Goal: Task Accomplishment & Management: Complete application form

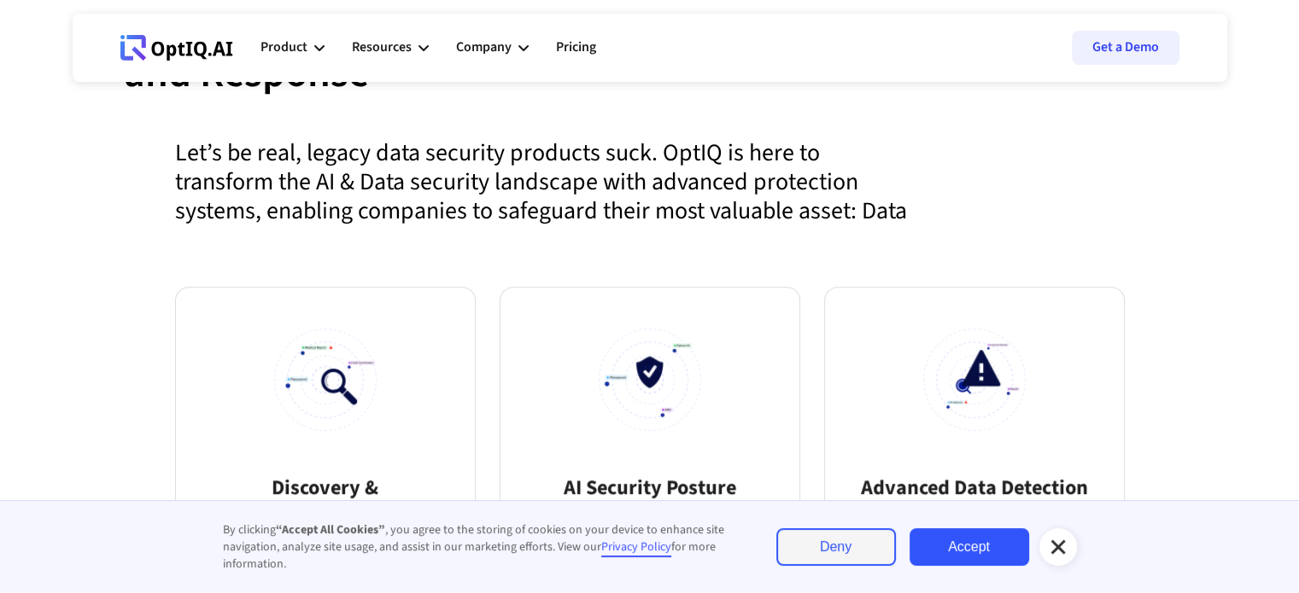
scroll to position [862, 0]
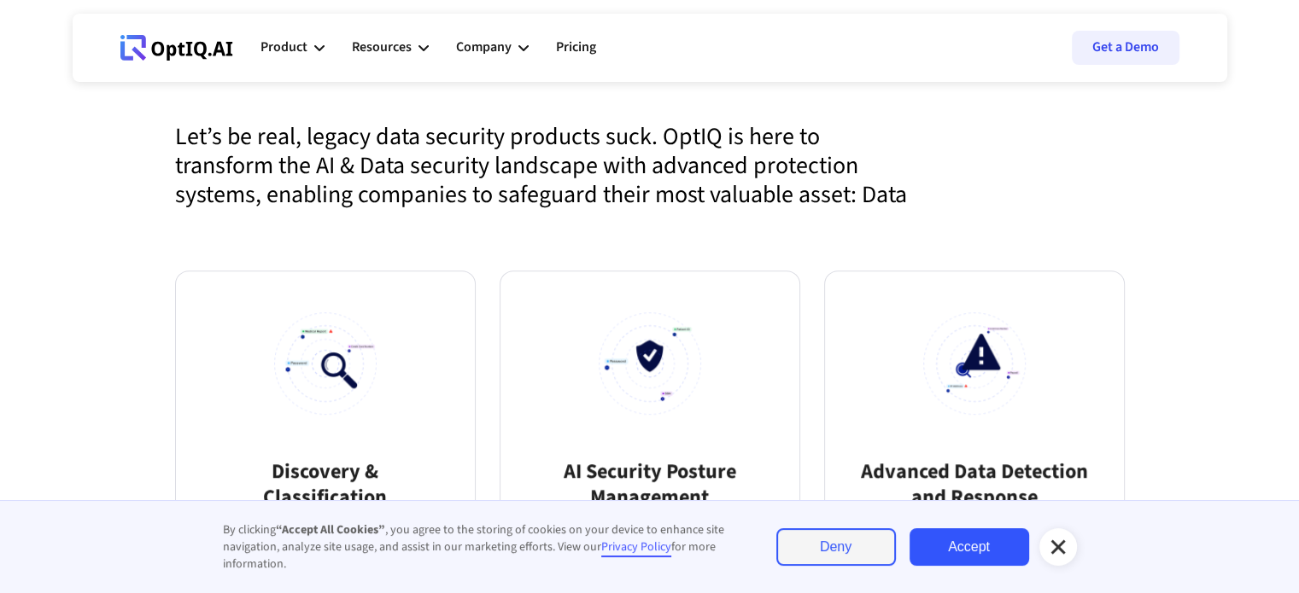
click at [1052, 552] on icon at bounding box center [1057, 547] width 15 height 15
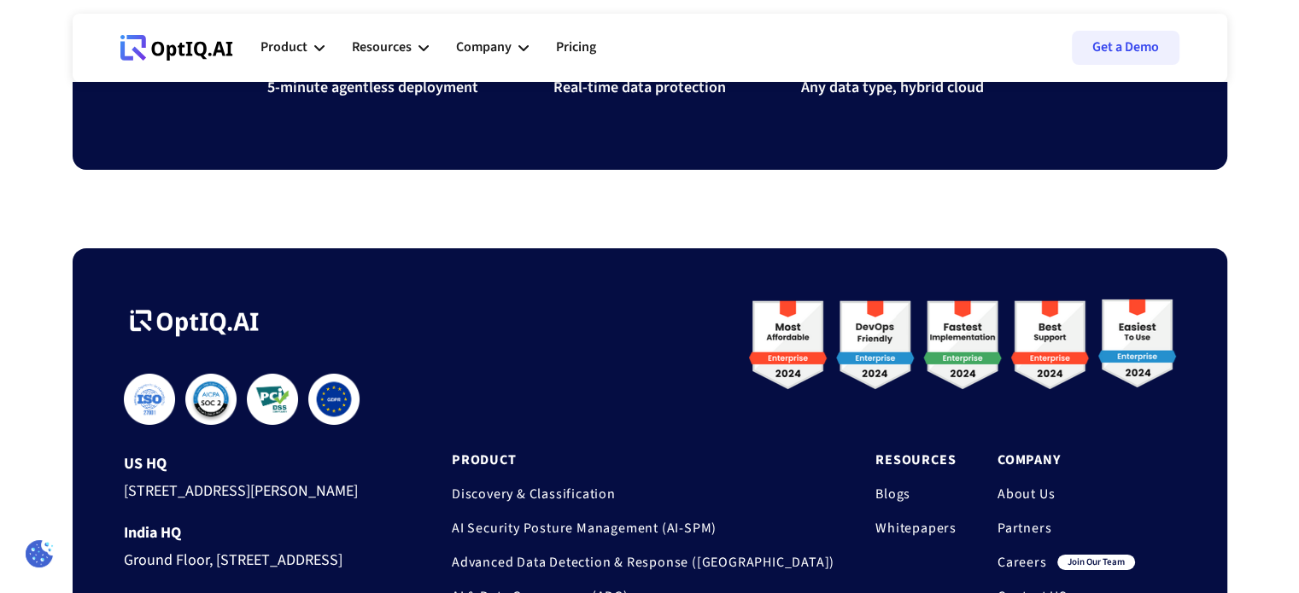
scroll to position [5803, 0]
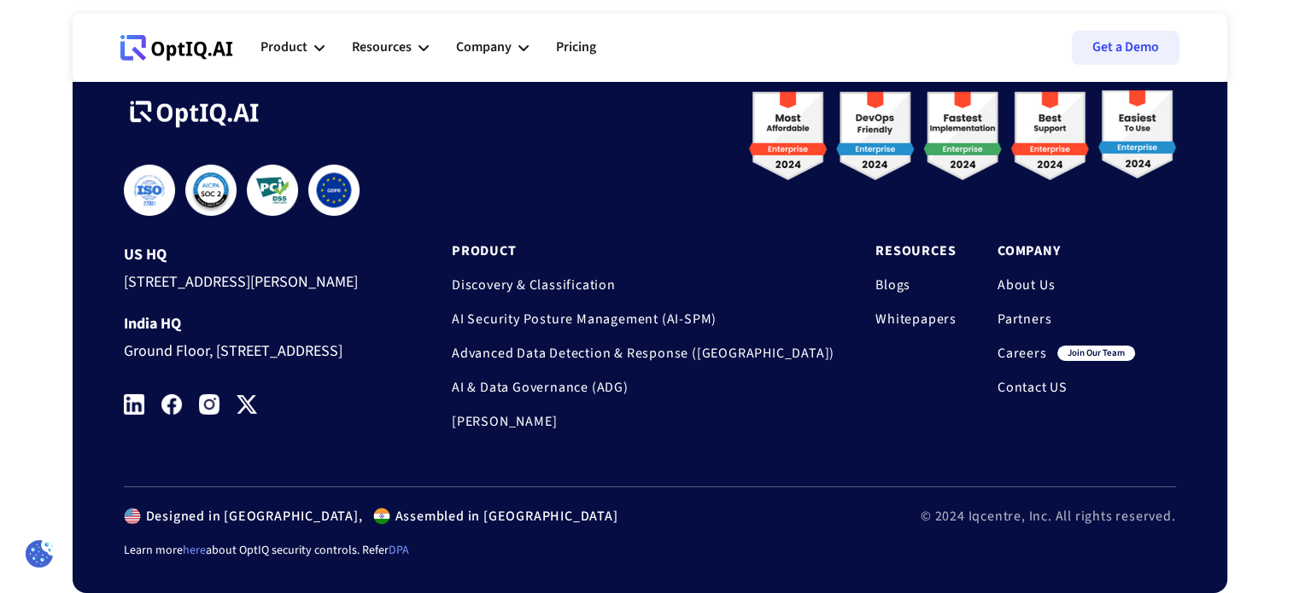
click at [1024, 345] on link "Careers" at bounding box center [1022, 353] width 50 height 17
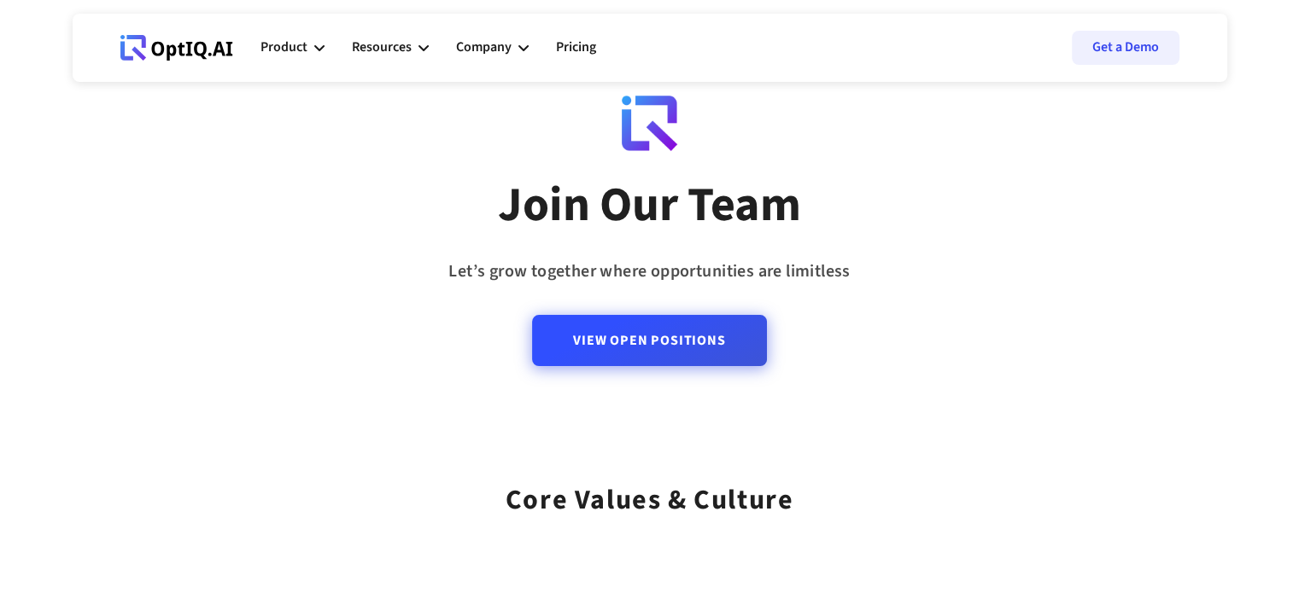
scroll to position [58, 0]
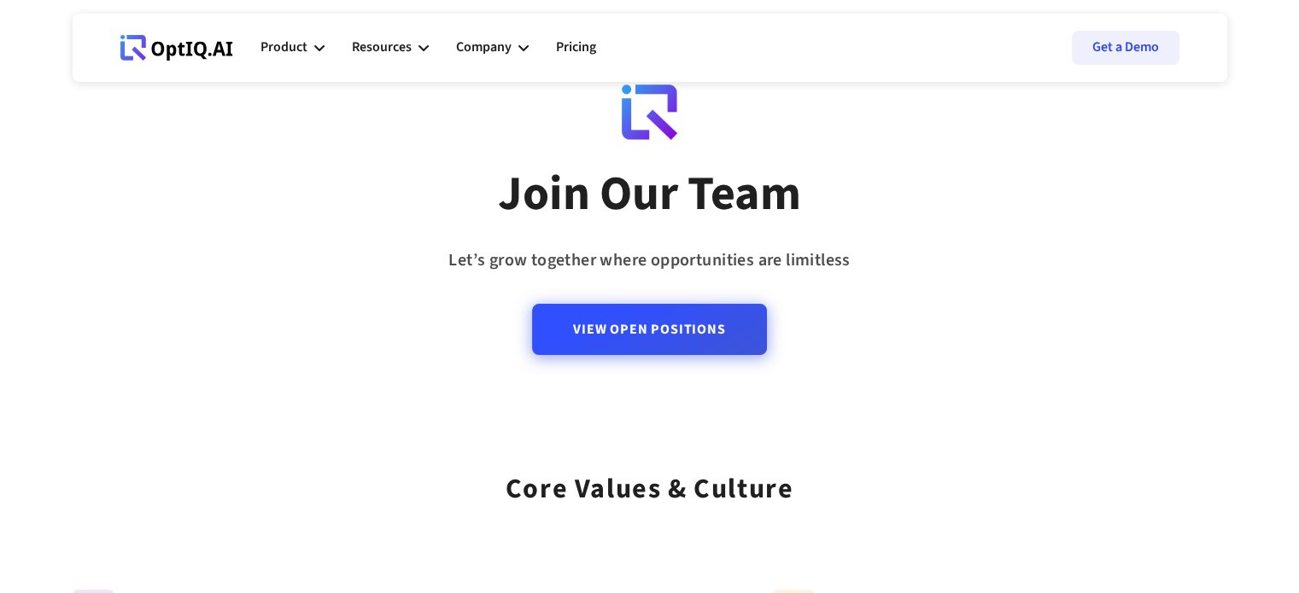
click at [651, 330] on link "View Open Positions" at bounding box center [649, 329] width 234 height 51
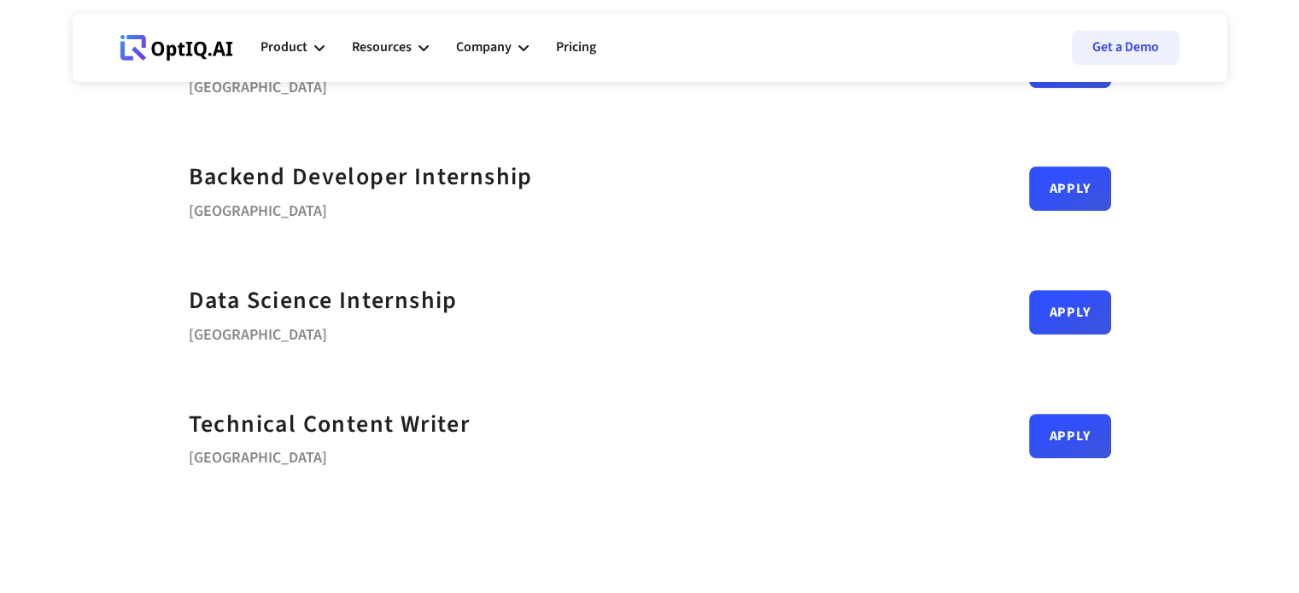
scroll to position [806, 0]
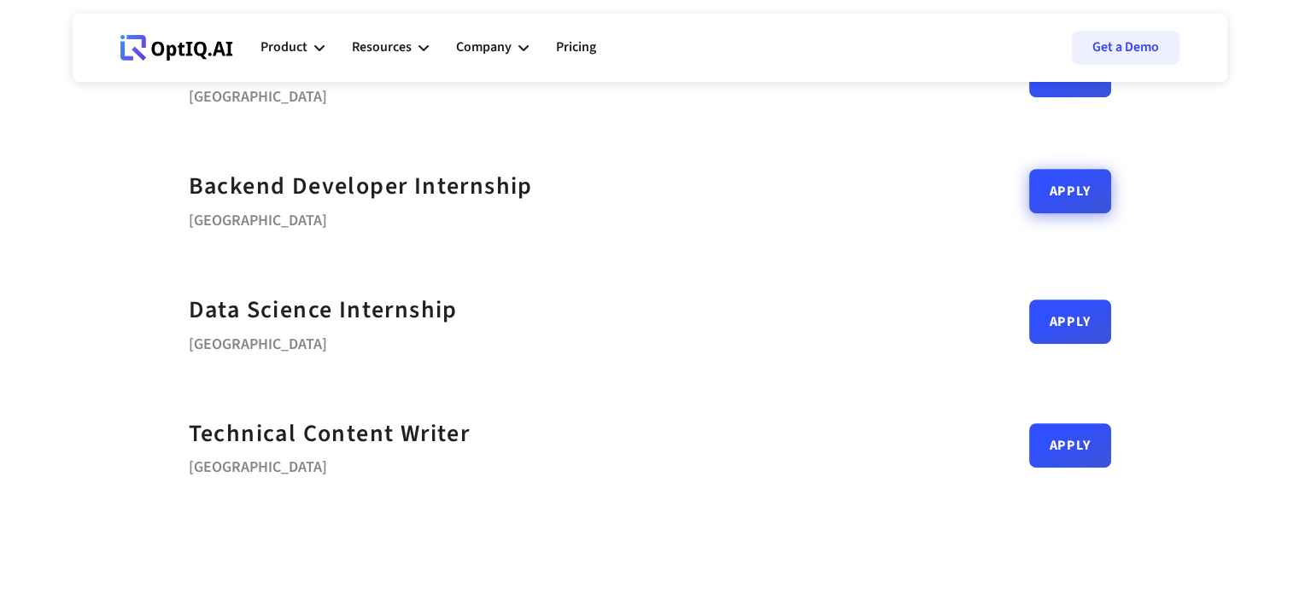
click at [1061, 199] on link "Apply" at bounding box center [1070, 191] width 82 height 44
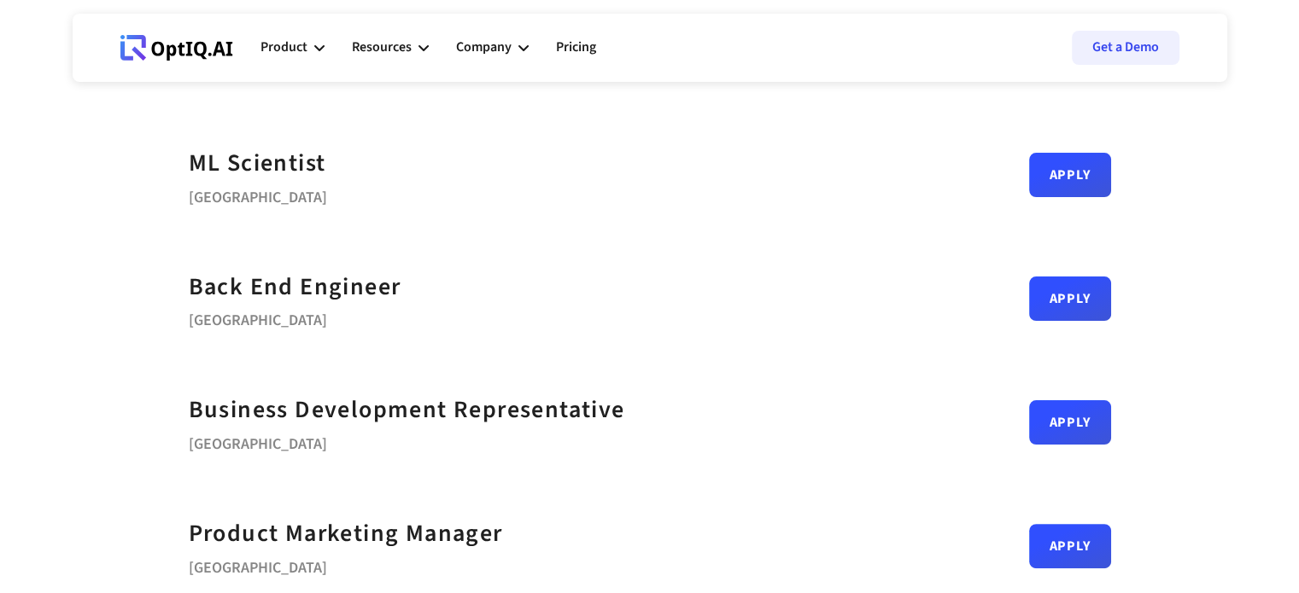
scroll to position [330, 0]
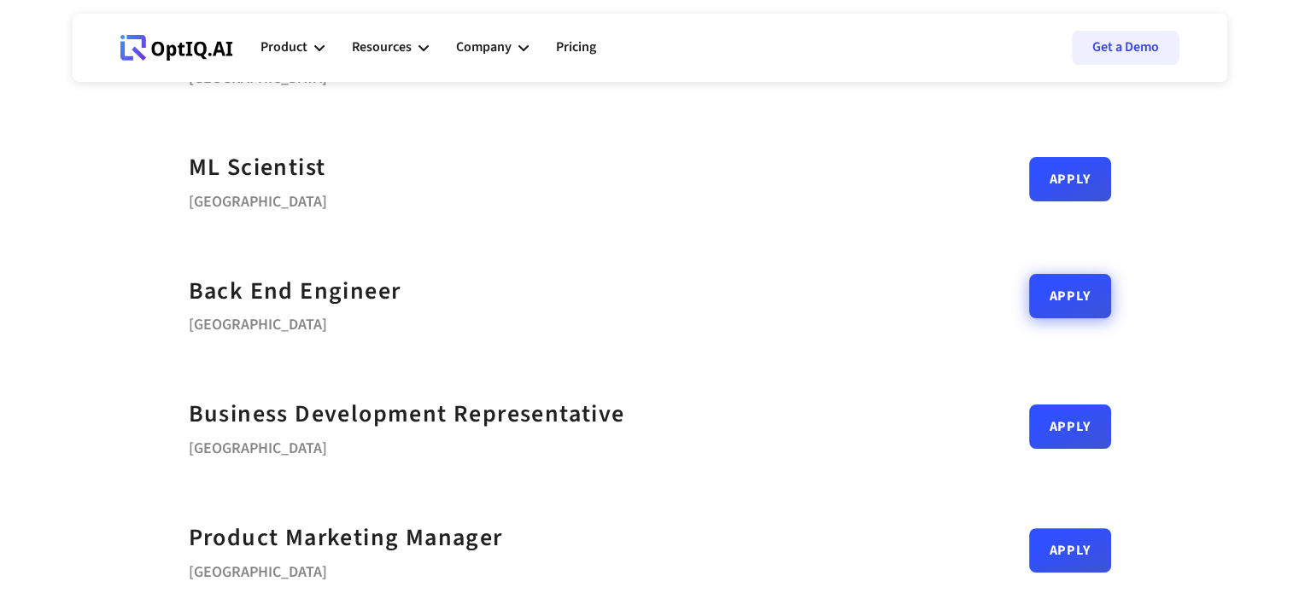
click at [1066, 307] on link "Apply" at bounding box center [1070, 296] width 82 height 44
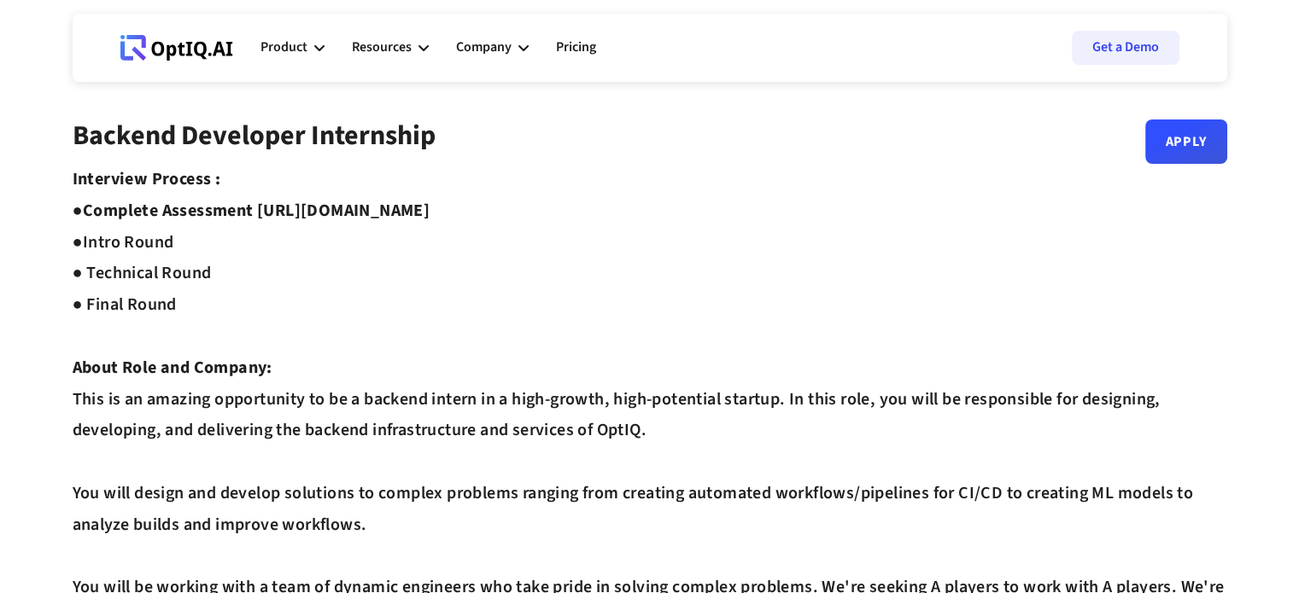
drag, startPoint x: 264, startPoint y: 211, endPoint x: 574, endPoint y: 207, distance: 309.9
copy strong "https://equip.co/assessments/GNUQn/"
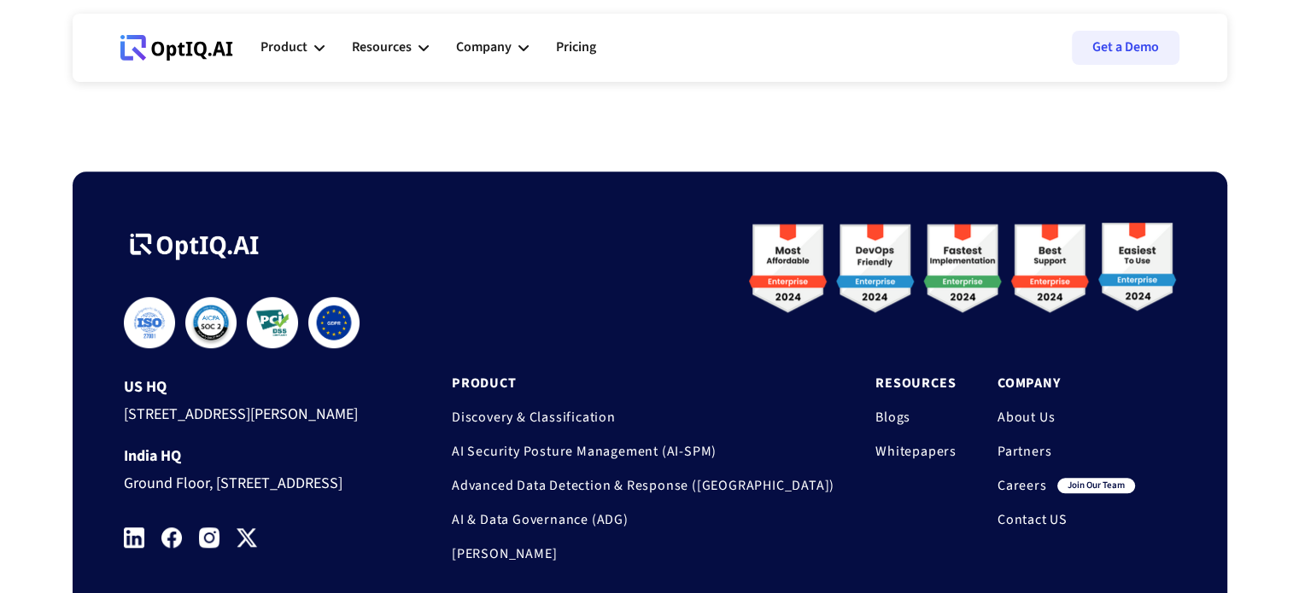
scroll to position [1452, 0]
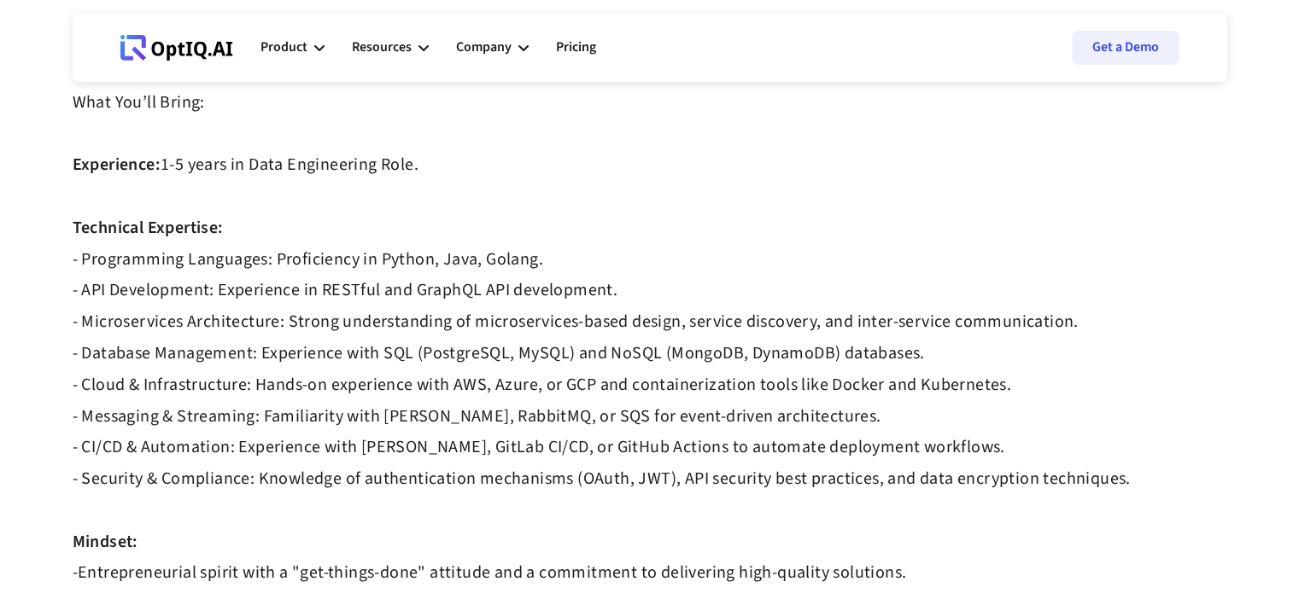
scroll to position [943, 0]
